Goal: Task Accomplishment & Management: Manage account settings

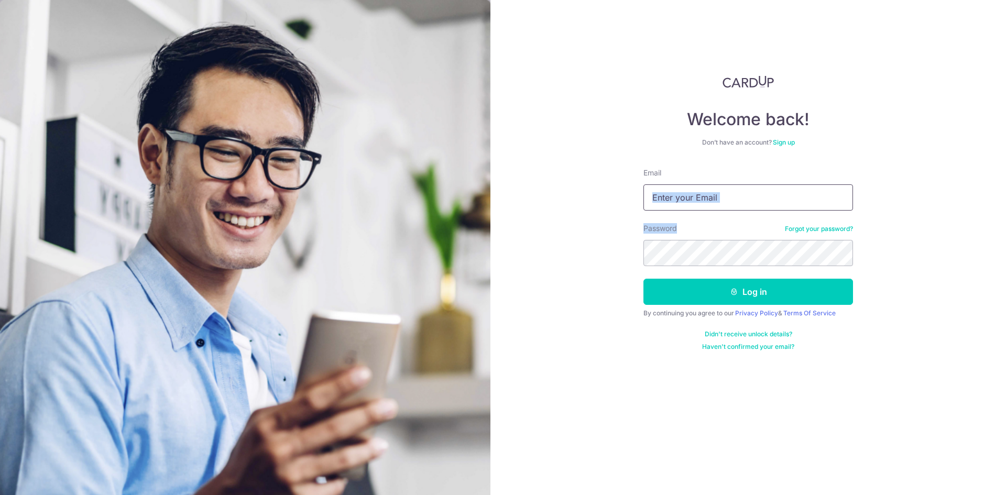
drag, startPoint x: 719, startPoint y: 215, endPoint x: 725, endPoint y: 206, distance: 10.5
click at [724, 208] on form "Email Password Forgot your password? Log in By continuing you agree to our Priv…" at bounding box center [748, 259] width 210 height 183
click at [735, 194] on input "Email" at bounding box center [748, 197] width 210 height 26
type input "[EMAIL_ADDRESS][DOMAIN_NAME]"
click at [643, 279] on button "Log in" at bounding box center [748, 292] width 210 height 26
